Goal: Task Accomplishment & Management: Manage account settings

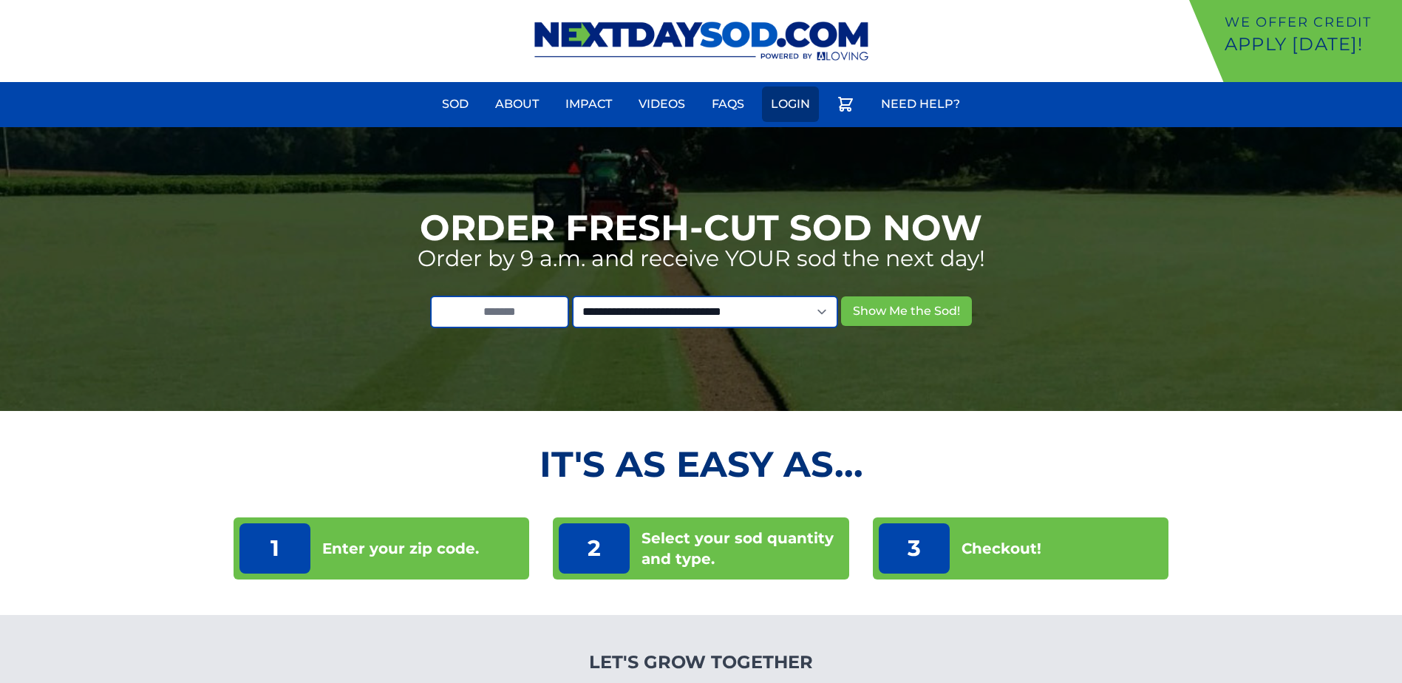
click at [806, 107] on link "Login" at bounding box center [790, 103] width 57 height 35
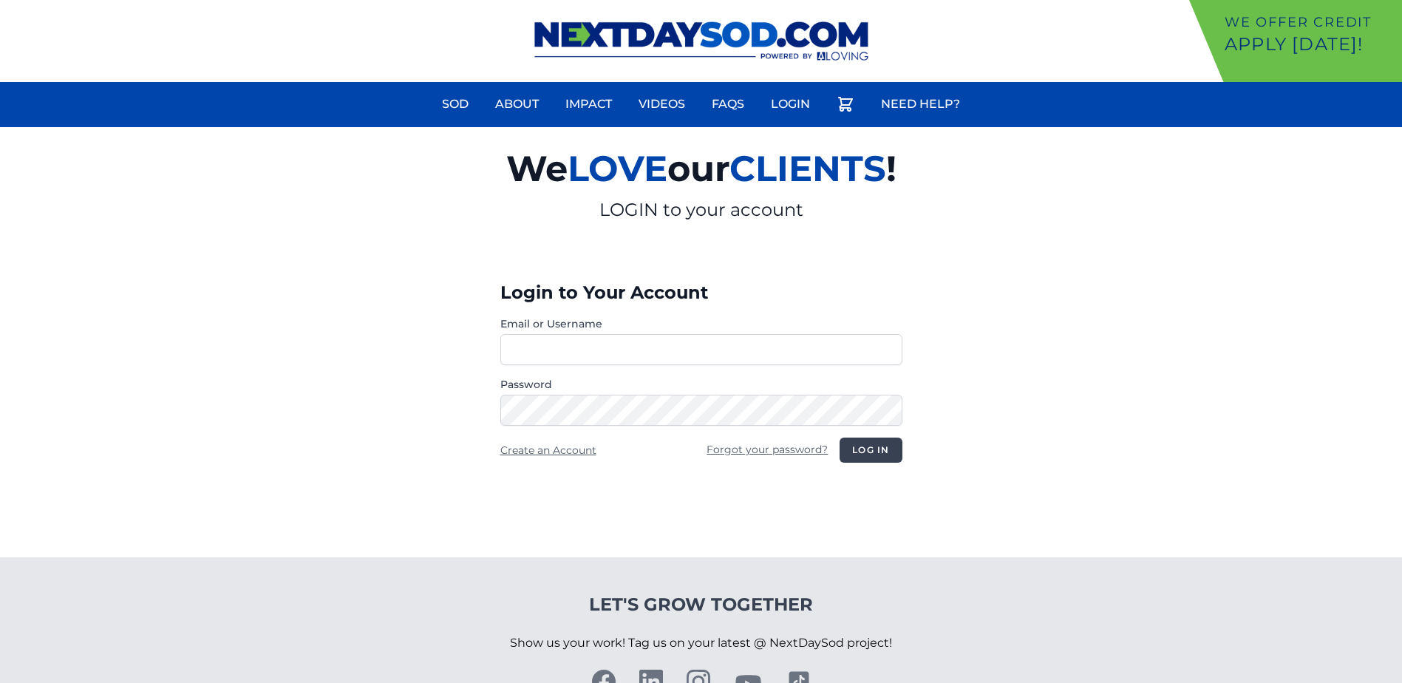
type input "********"
click at [870, 444] on button "Log in" at bounding box center [871, 450] width 62 height 25
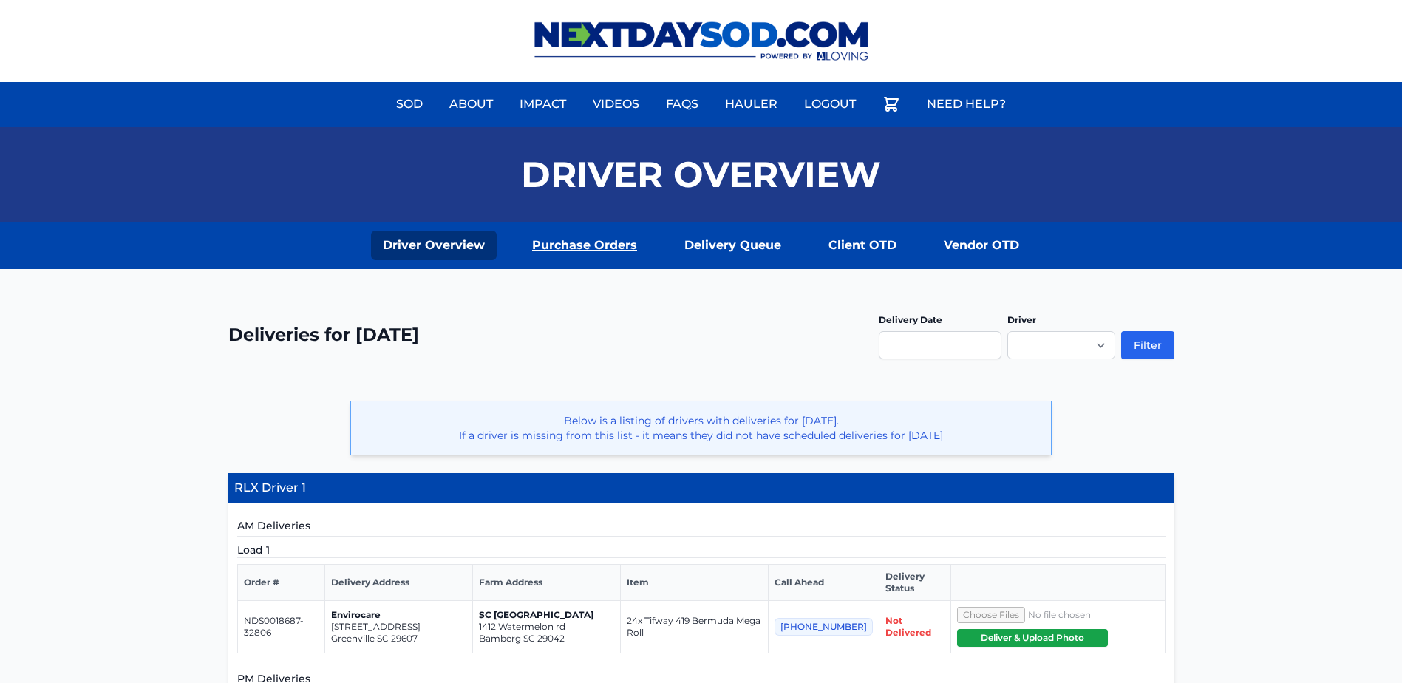
click at [634, 248] on link "Purchase Orders" at bounding box center [584, 246] width 129 height 30
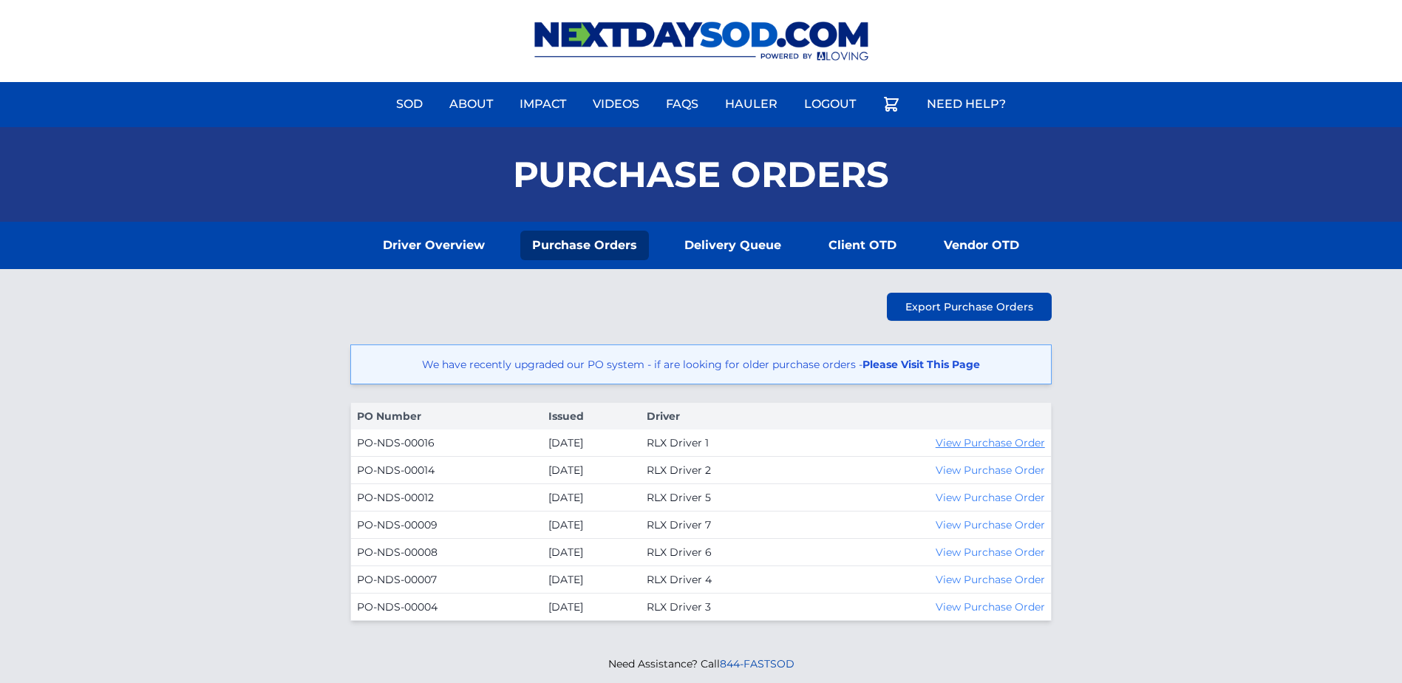
click at [963, 444] on link "View Purchase Order" at bounding box center [990, 442] width 109 height 13
click at [458, 248] on link "Driver Overview" at bounding box center [434, 246] width 126 height 30
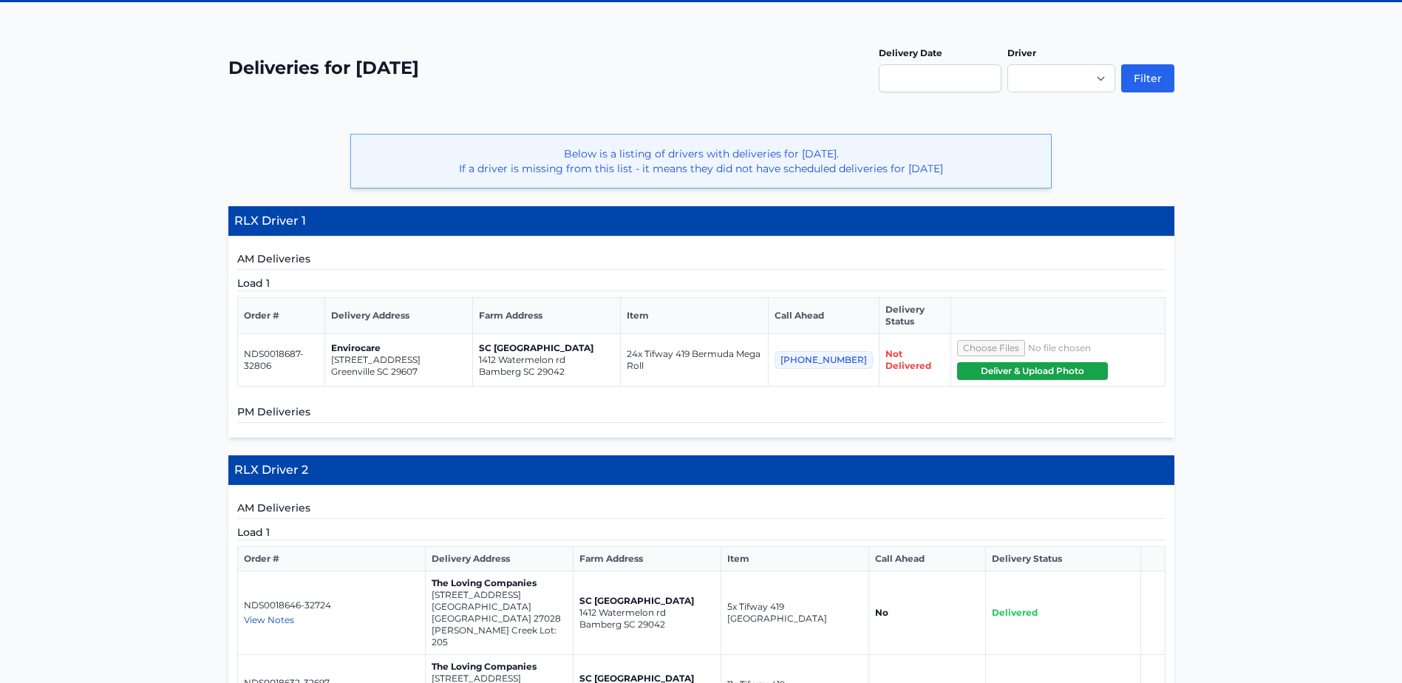
scroll to position [74, 0]
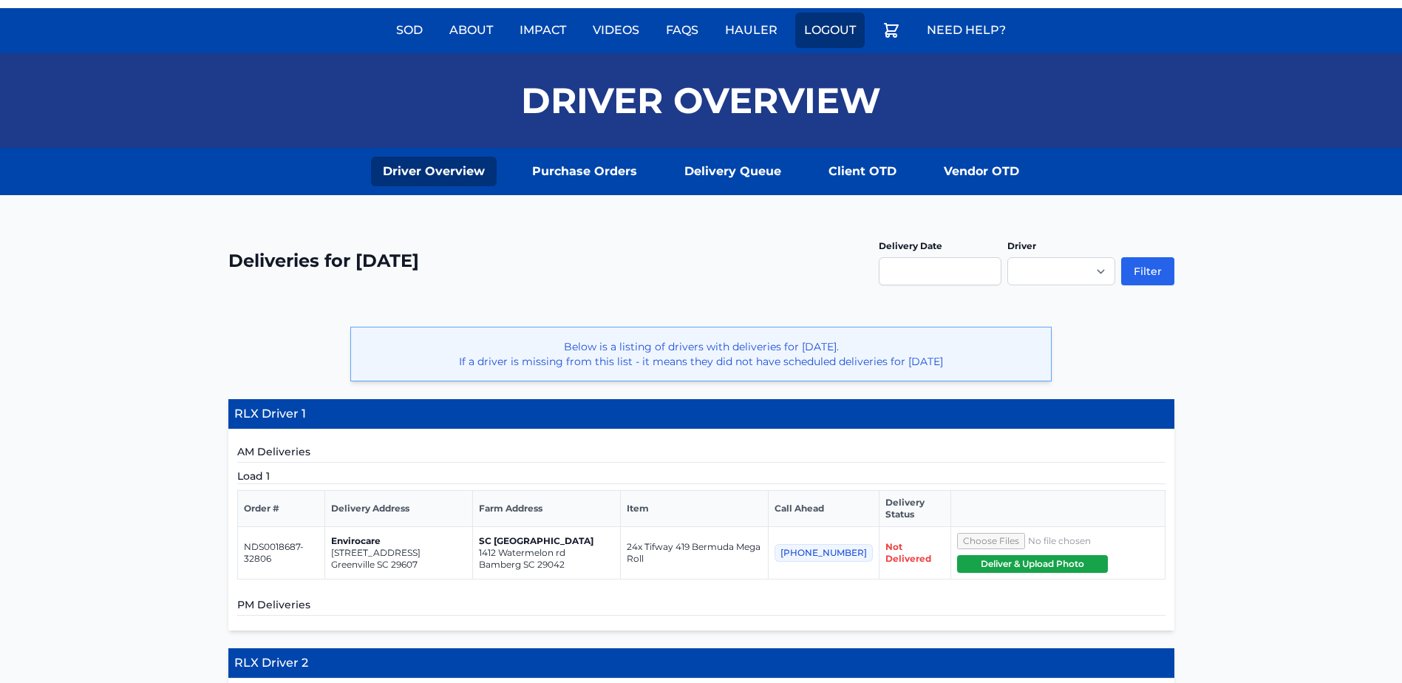
click at [819, 30] on link "Logout" at bounding box center [829, 30] width 69 height 35
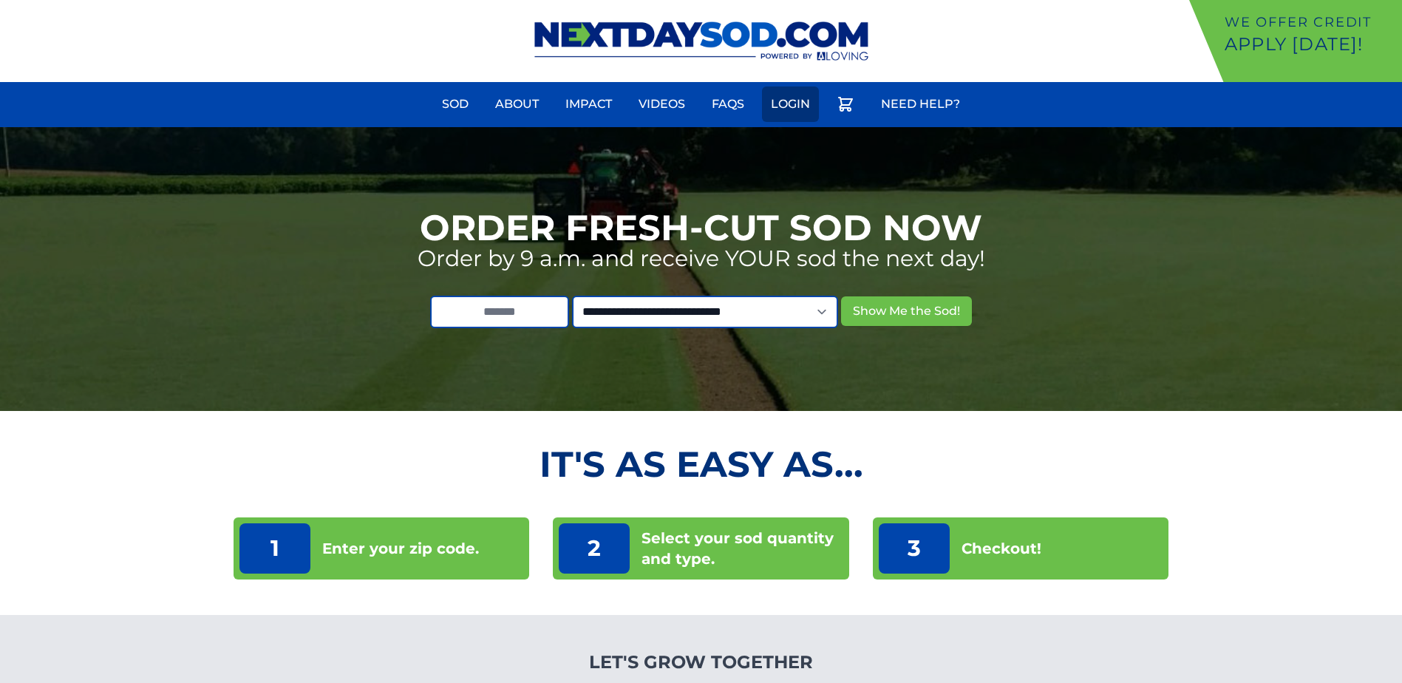
drag, startPoint x: 761, startPoint y: 99, endPoint x: 773, endPoint y: 99, distance: 12.6
click at [761, 99] on ul "Sod About Impact Videos FAQs Login Need Help?" at bounding box center [701, 106] width 1402 height 41
click at [780, 100] on link "Login" at bounding box center [790, 103] width 57 height 35
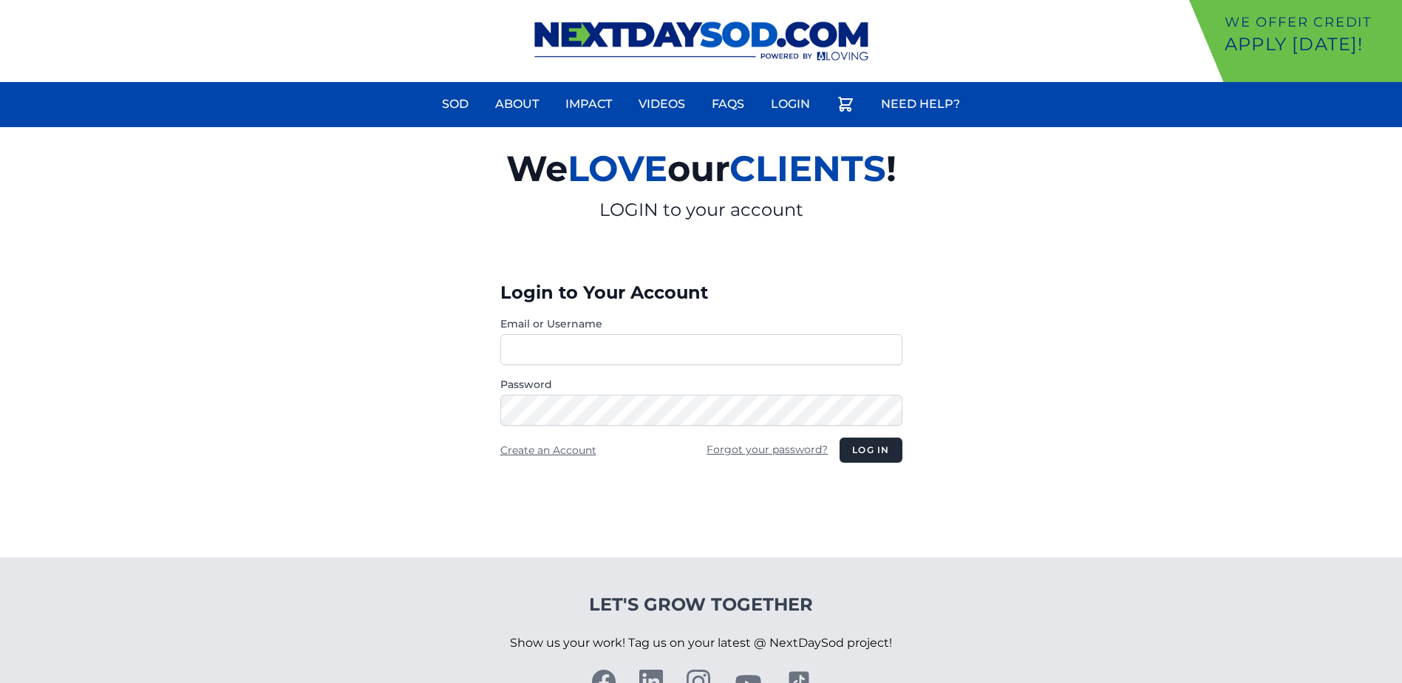
type input "********"
drag, startPoint x: 651, startPoint y: 360, endPoint x: -20, endPoint y: 333, distance: 671.0
click at [0, 333] on html "We offer Credit Apply Today! Sod About Impact Videos FAQs Need Help? My Account" at bounding box center [701, 388] width 1402 height 776
click at [858, 466] on div "Login to Your Account Email or Username ******** Password Create an Account For…" at bounding box center [702, 396] width 426 height 324
click at [893, 452] on button "Log in" at bounding box center [871, 450] width 62 height 25
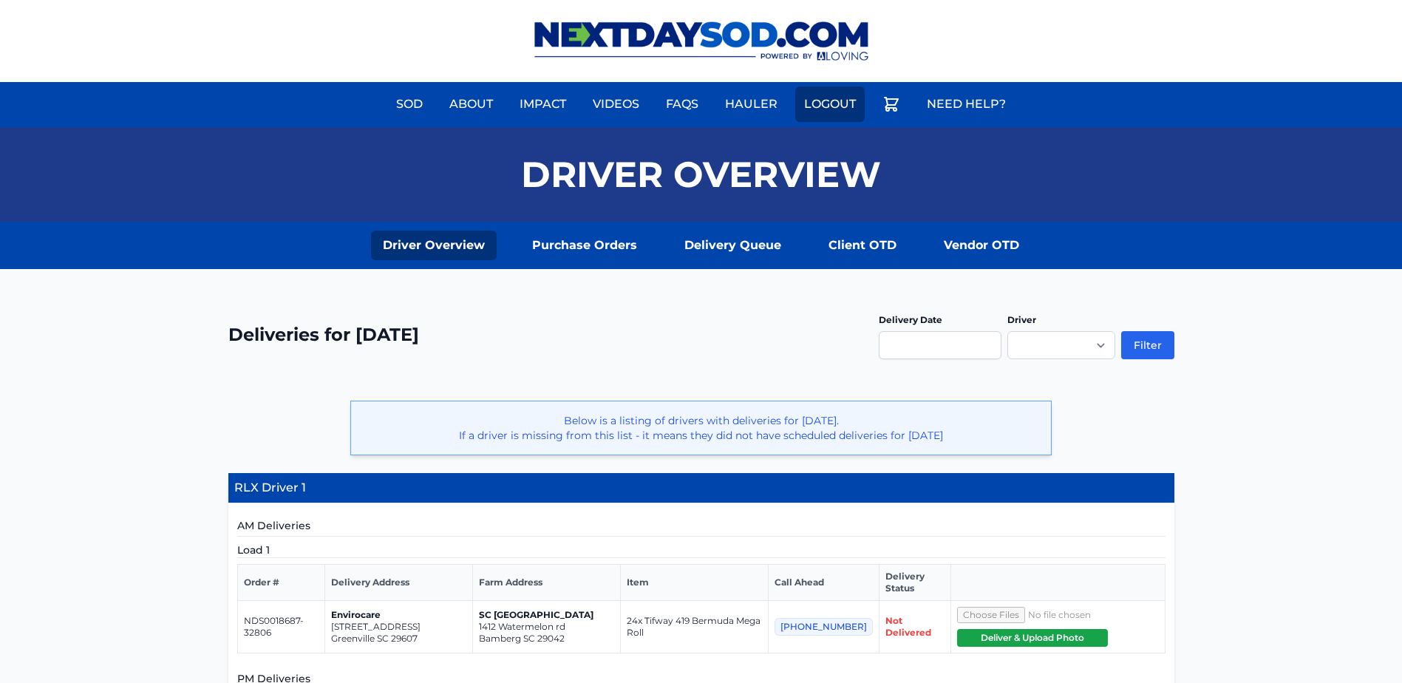
click at [839, 103] on link "Logout" at bounding box center [829, 103] width 69 height 35
